Goal: Contribute content: Add original content to the website for others to see

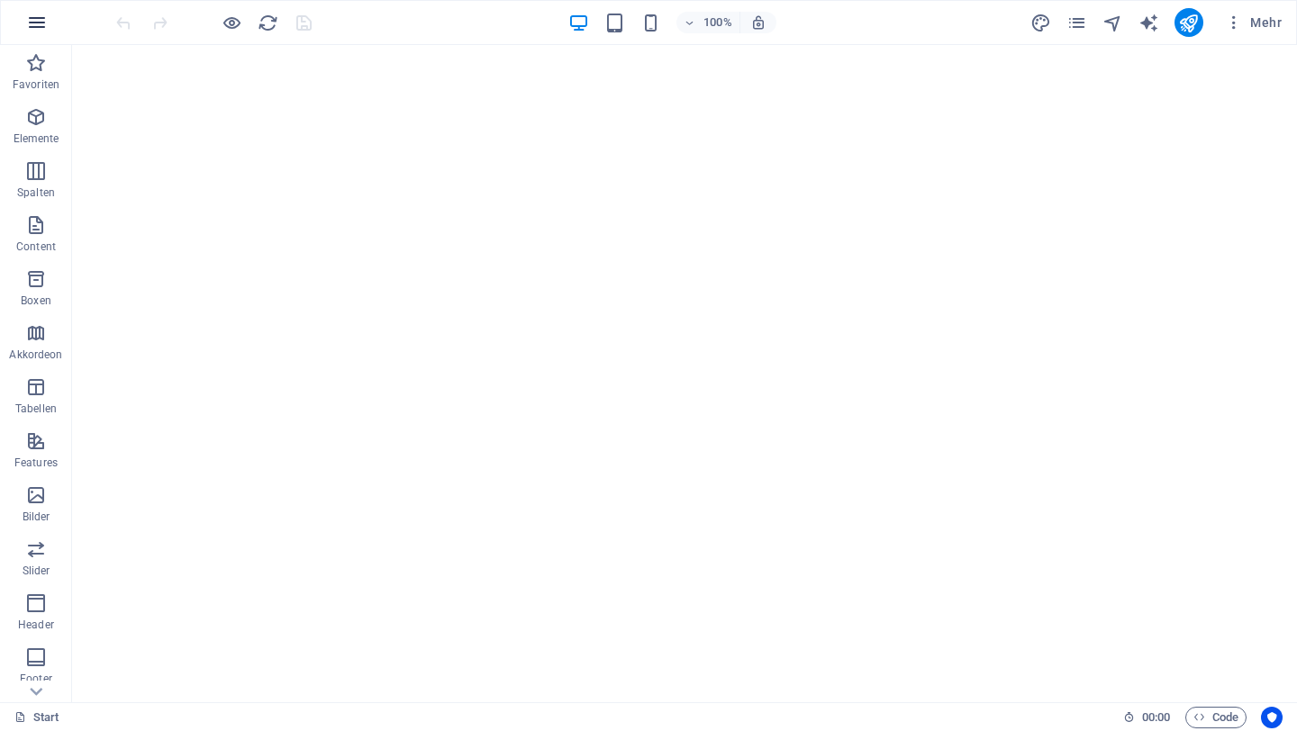
click at [43, 25] on icon "button" at bounding box center [37, 23] width 22 height 22
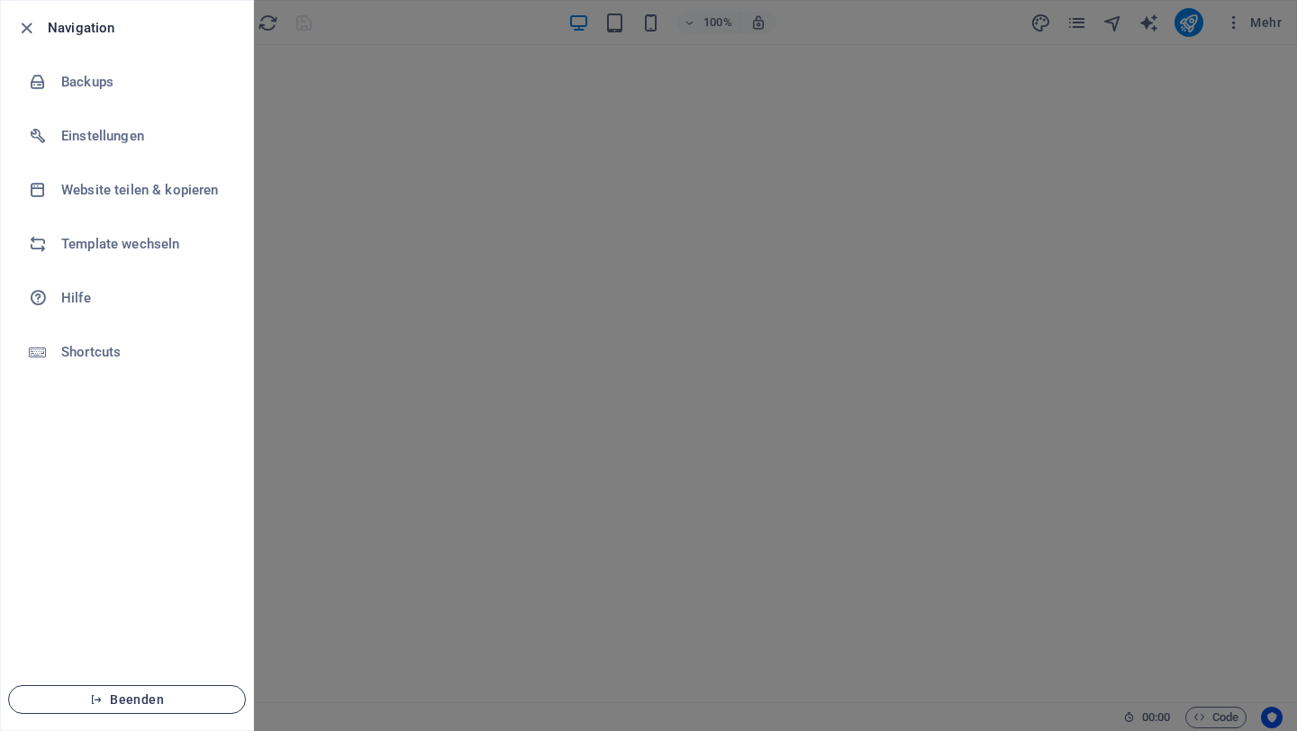
click at [143, 699] on span "Beenden" at bounding box center [126, 700] width 207 height 14
click at [120, 694] on span "Beenden" at bounding box center [126, 700] width 207 height 14
click at [97, 700] on icon "button" at bounding box center [96, 700] width 13 height 13
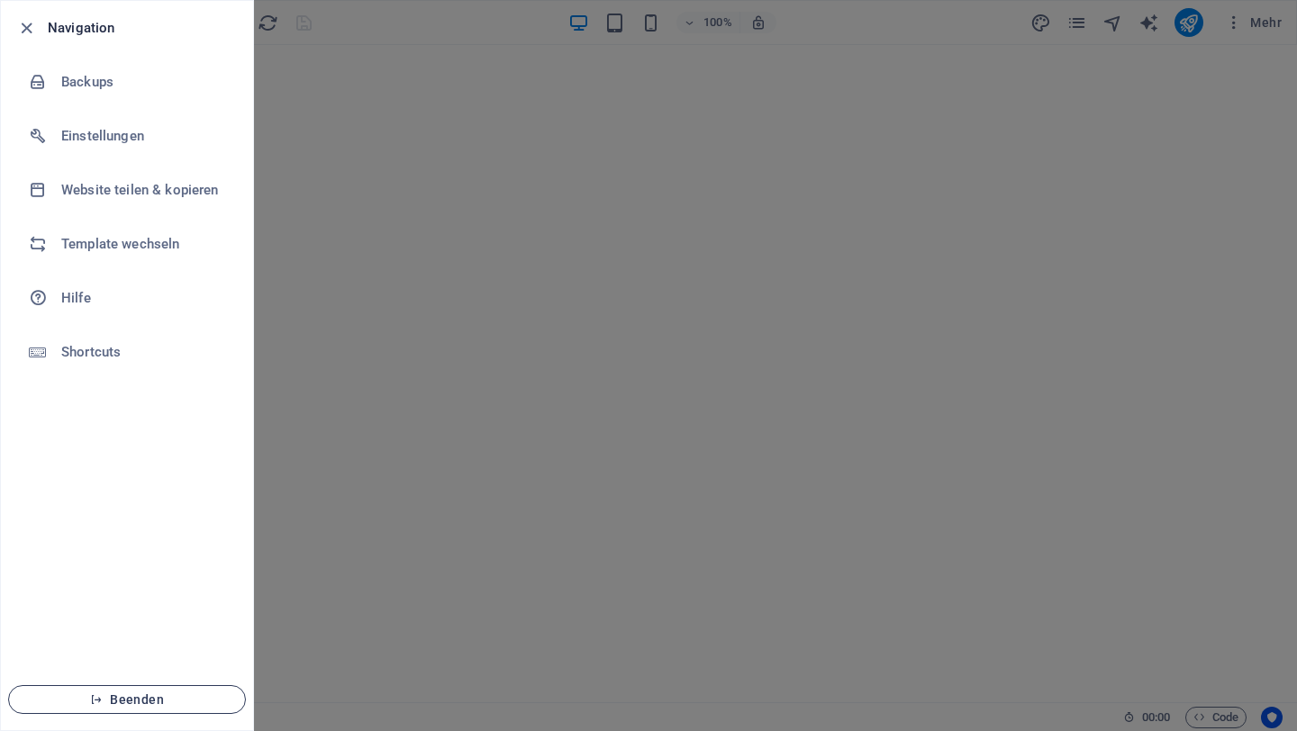
click at [97, 700] on icon "button" at bounding box center [96, 700] width 13 height 13
click at [140, 700] on span "Beenden" at bounding box center [126, 700] width 207 height 14
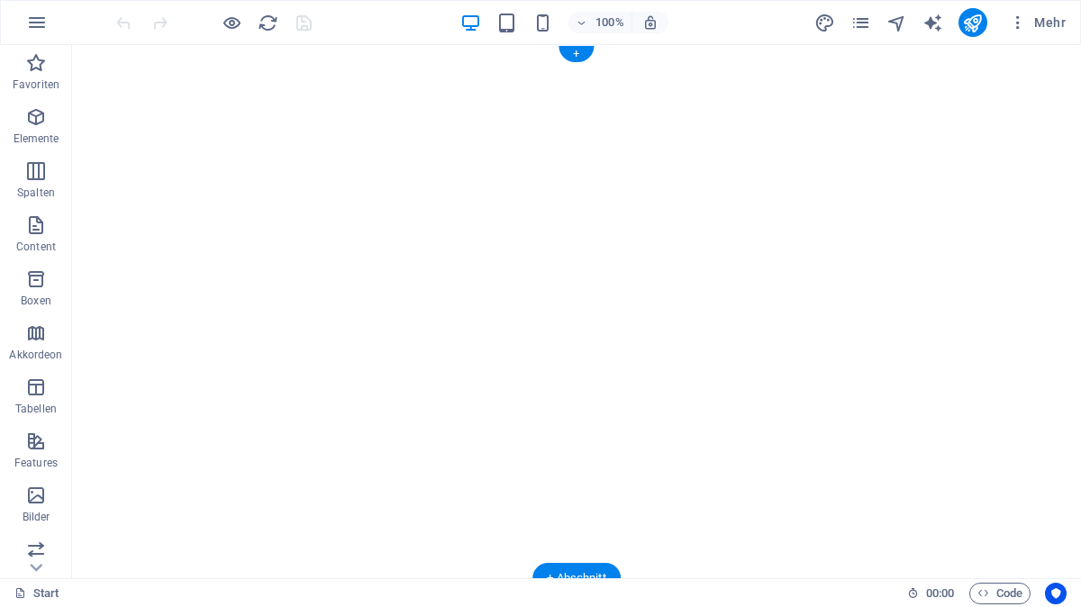
click at [180, 67] on img "1/7" at bounding box center [576, 67] width 1009 height 0
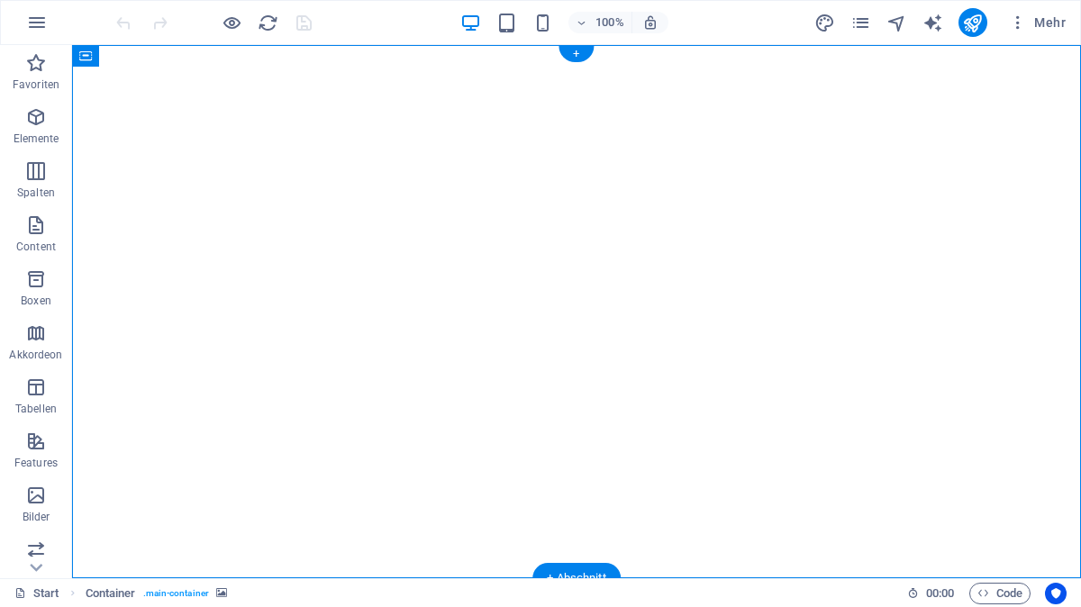
click at [180, 67] on img "1/7" at bounding box center [576, 67] width 1009 height 0
select select "vh"
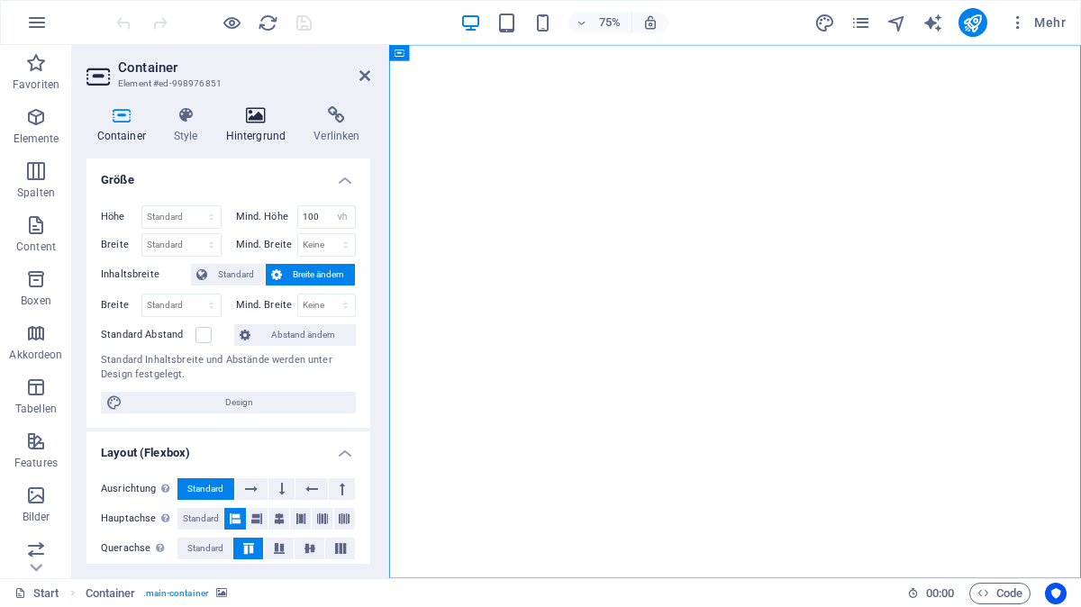
click at [260, 113] on icon at bounding box center [255, 115] width 81 height 18
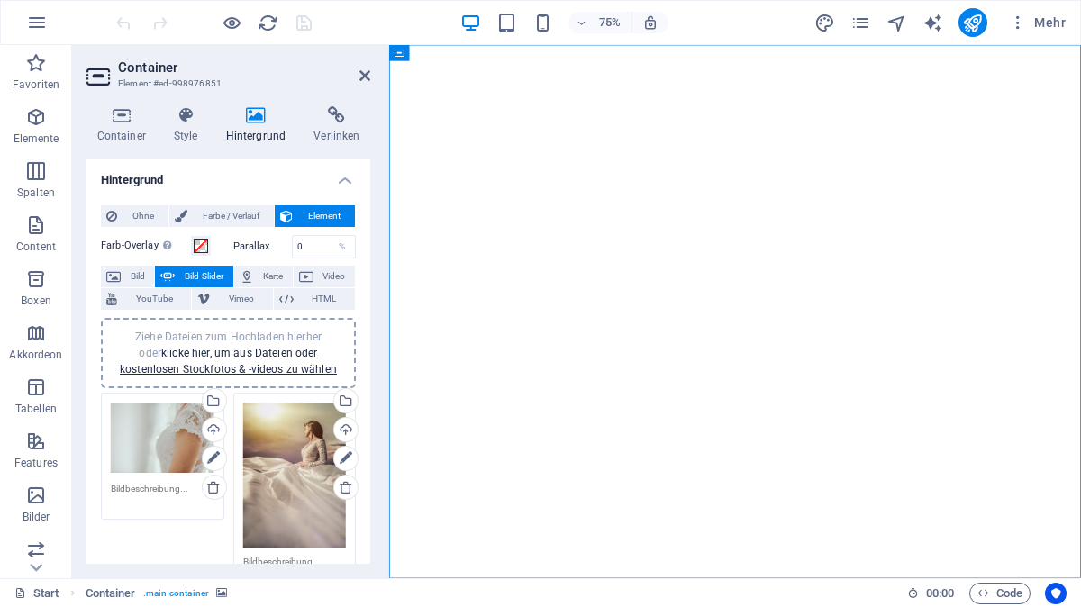
click at [162, 433] on div "Ziehe Dateien zum Hochladen hierher oder klicke hier, um aus Dateien oder koste…" at bounding box center [163, 439] width 104 height 72
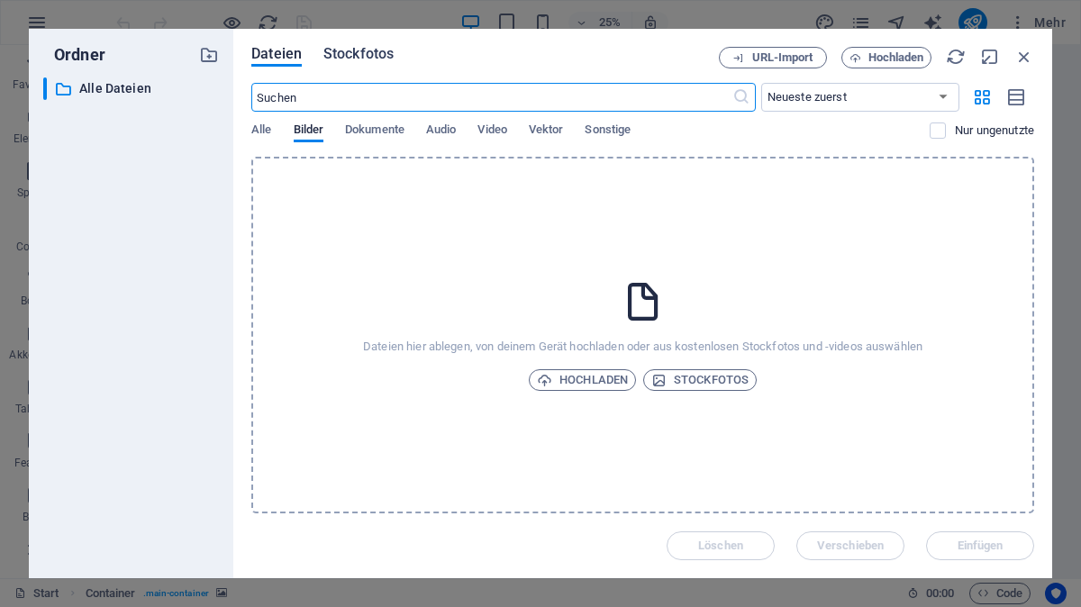
click at [361, 46] on span "Stockfotos" at bounding box center [358, 54] width 70 height 22
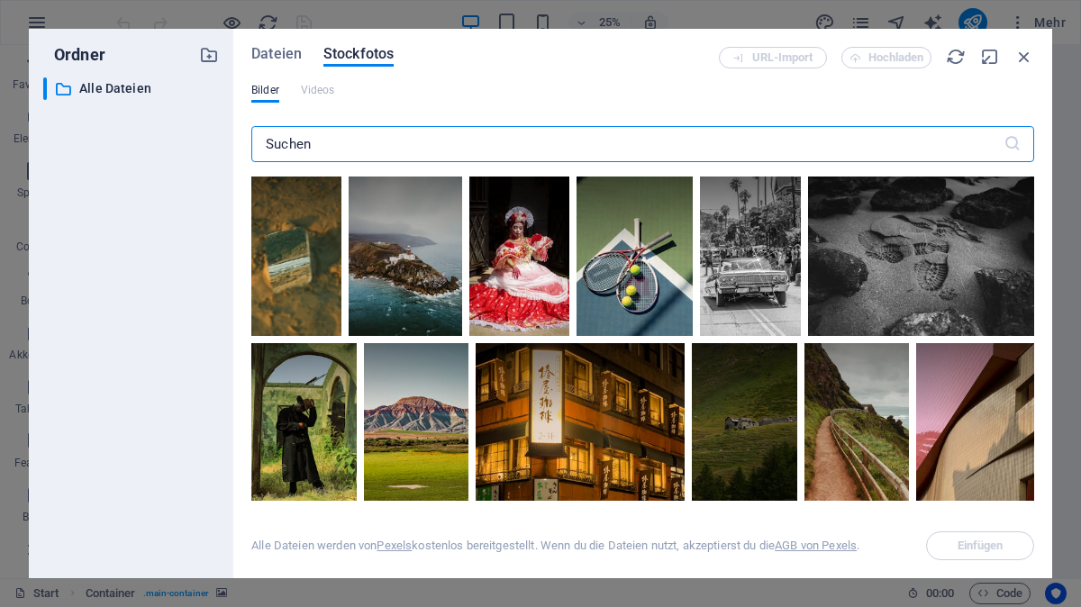
click at [319, 141] on input "text" at bounding box center [627, 144] width 752 height 36
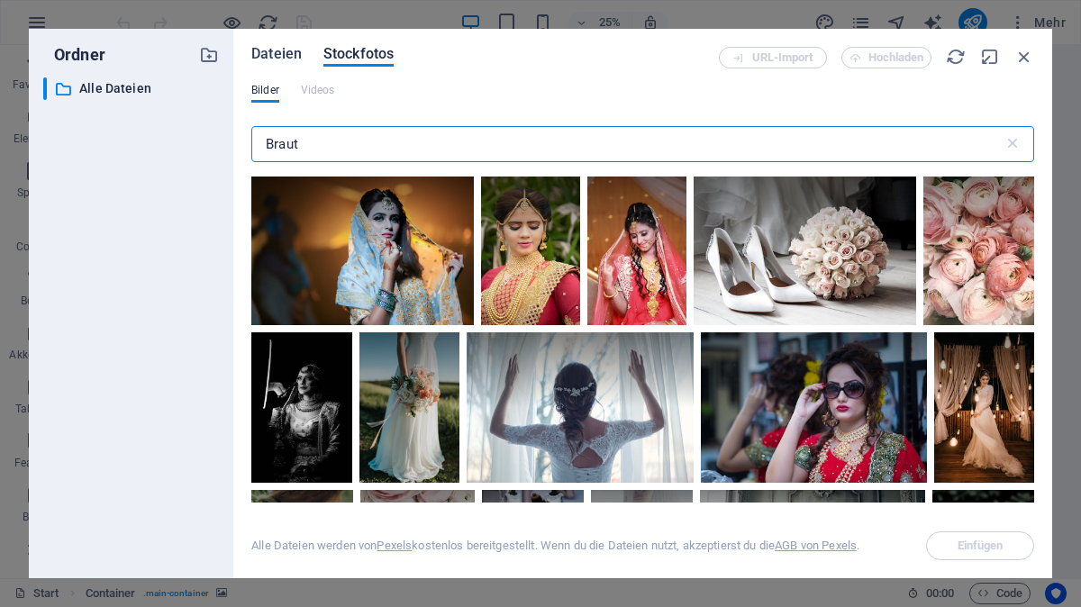
type input "Braut"
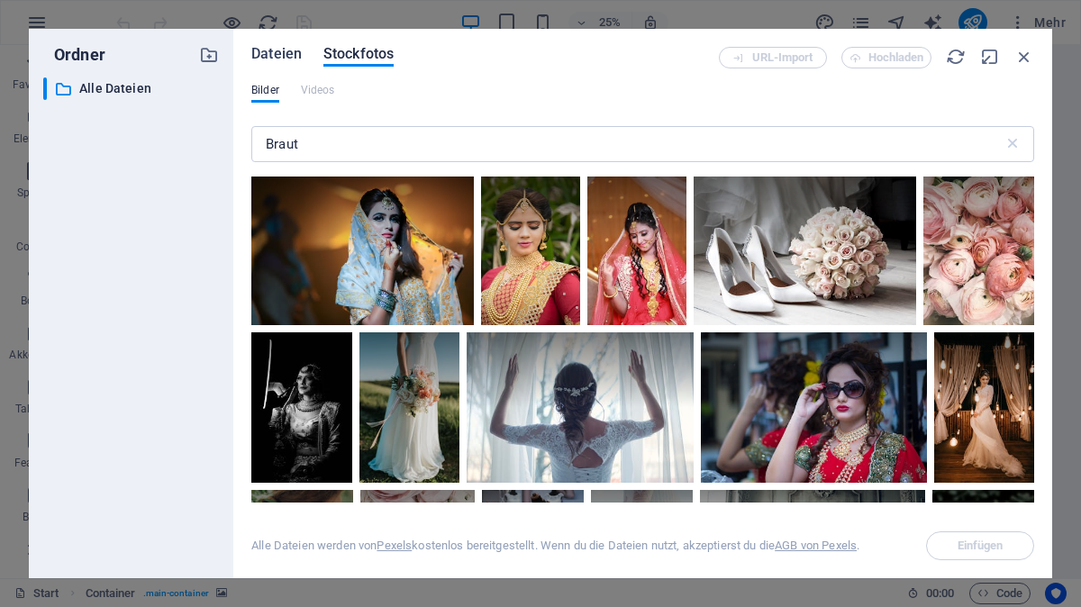
click at [268, 53] on span "Dateien" at bounding box center [276, 54] width 50 height 22
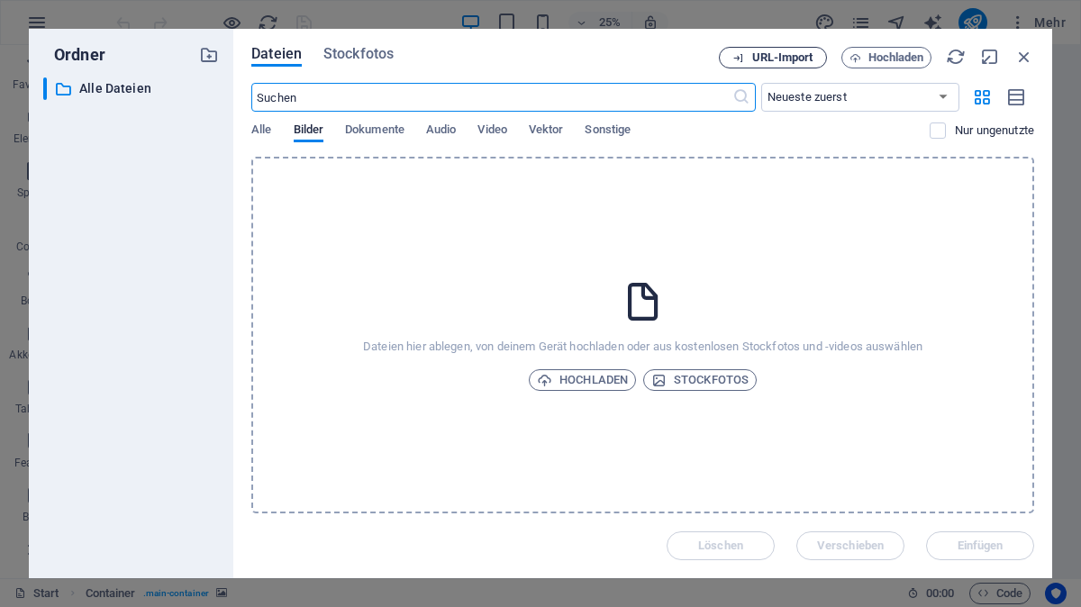
click at [777, 60] on span "URL-Import" at bounding box center [782, 57] width 61 height 11
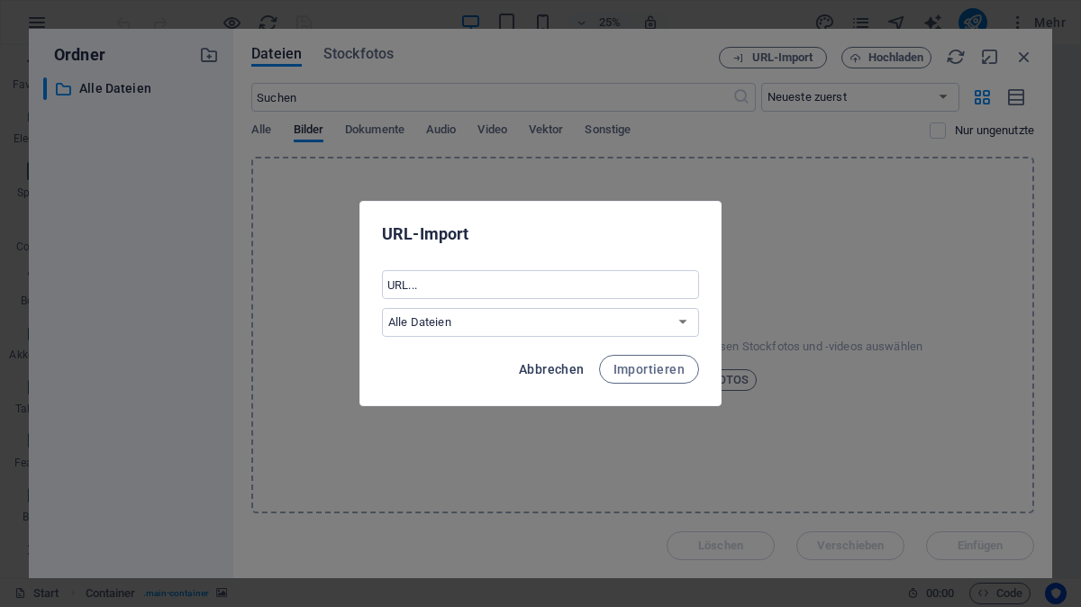
click at [559, 368] on span "Abbrechen" at bounding box center [552, 369] width 66 height 14
